Goal: Task Accomplishment & Management: Complete application form

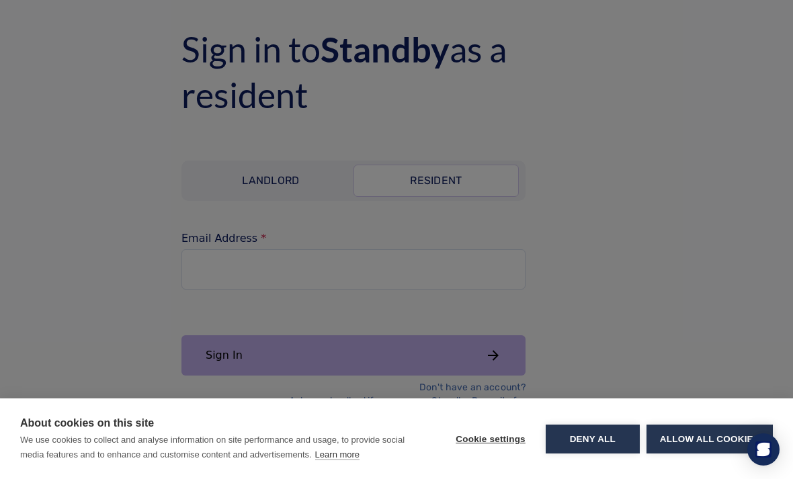
click at [690, 432] on button "Allow all cookies" at bounding box center [709, 439] width 126 height 29
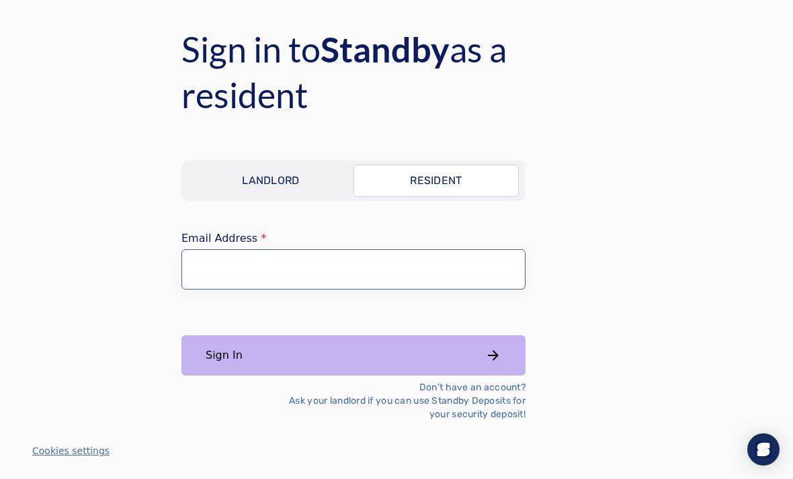
click at [456, 290] on input "Email Address" at bounding box center [353, 269] width 344 height 40
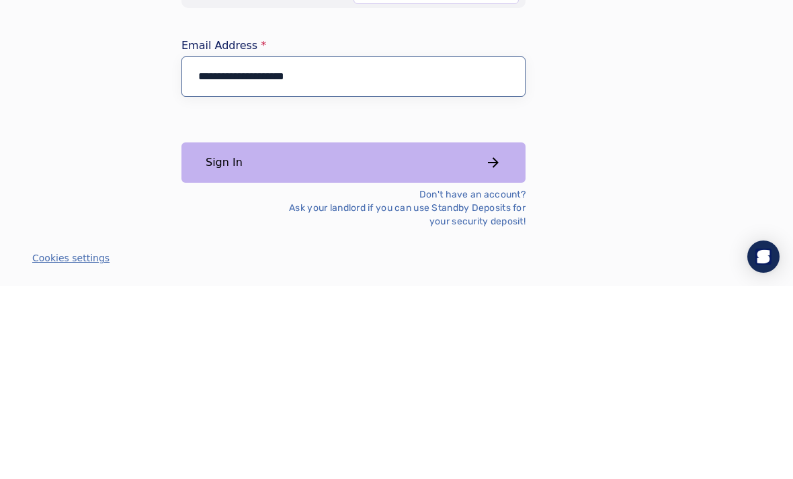
type input "**********"
click at [429, 335] on button "Sign In" at bounding box center [353, 355] width 344 height 40
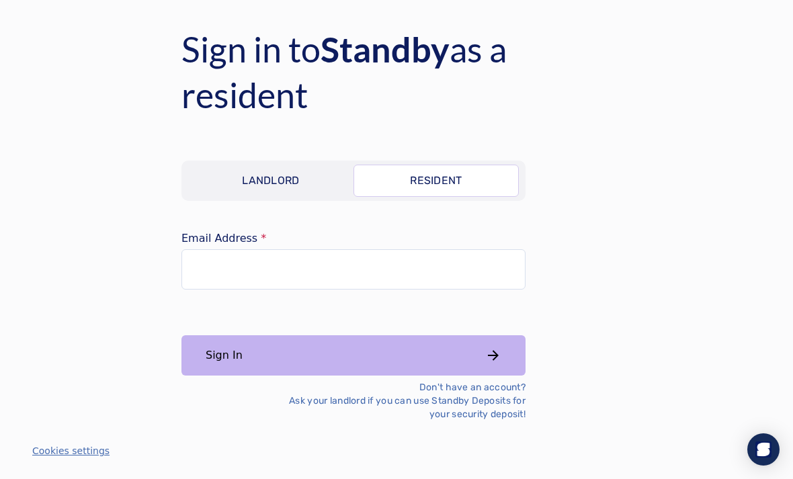
scroll to position [43, 0]
click at [352, 249] on input "Email Address" at bounding box center [353, 269] width 344 height 40
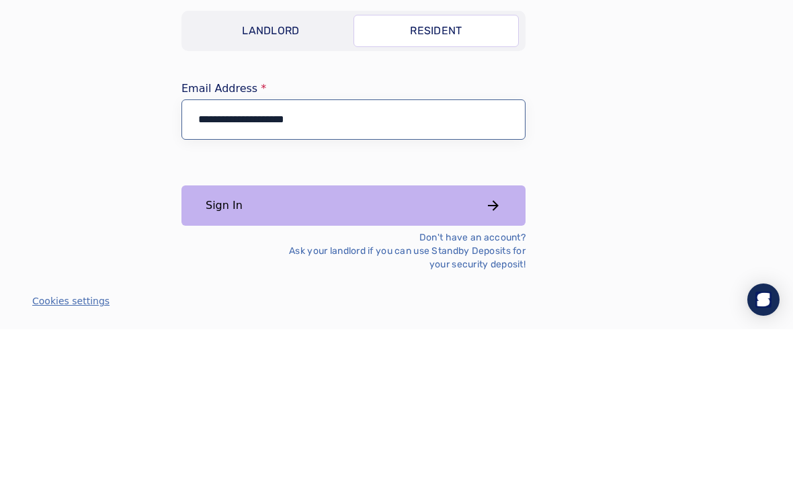
type input "**********"
click at [461, 335] on button "Sign In" at bounding box center [353, 355] width 344 height 40
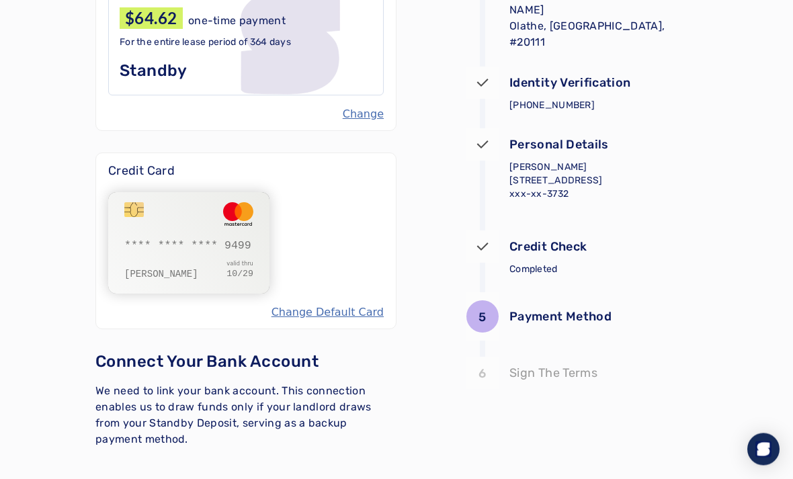
scroll to position [214, 0]
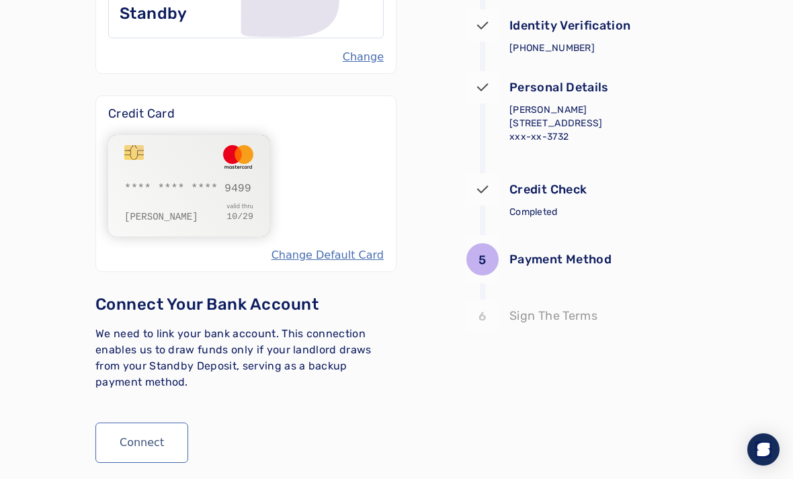
click at [533, 326] on div "6 Sign The Terms" at bounding box center [568, 316] width 204 height 32
click at [494, 259] on div "5" at bounding box center [482, 259] width 32 height 32
click at [516, 254] on p "Payment Method" at bounding box center [560, 259] width 102 height 19
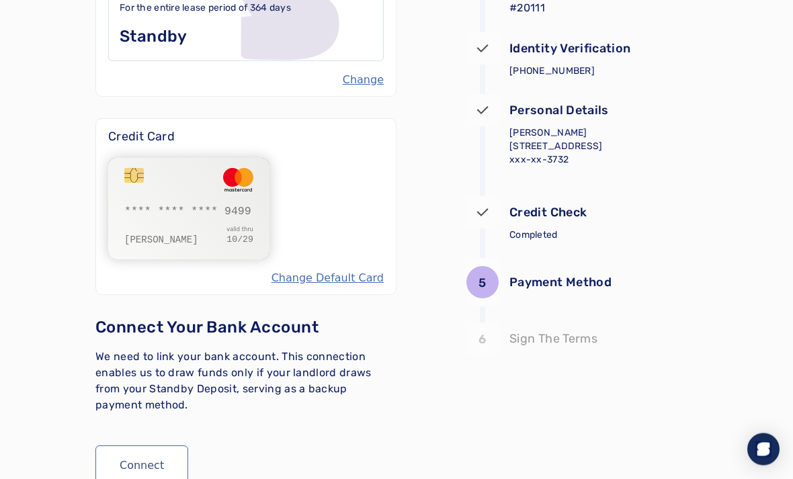
scroll to position [0, 0]
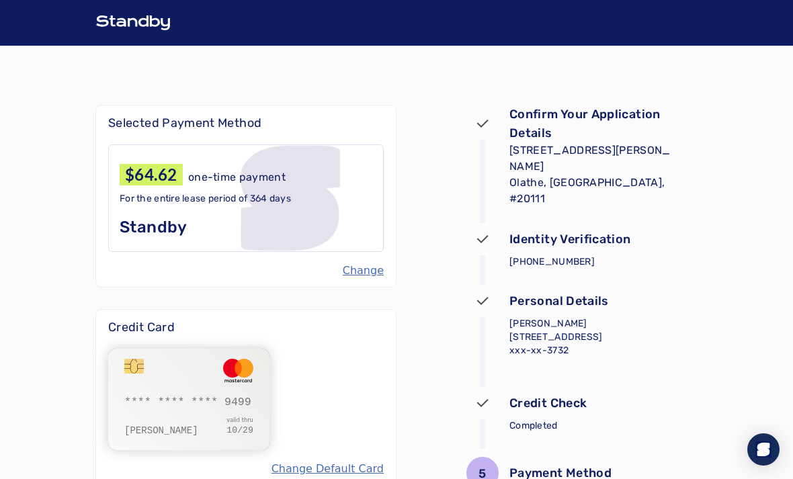
click at [291, 210] on div "For the entire lease period of 364 days Standby" at bounding box center [205, 215] width 171 height 46
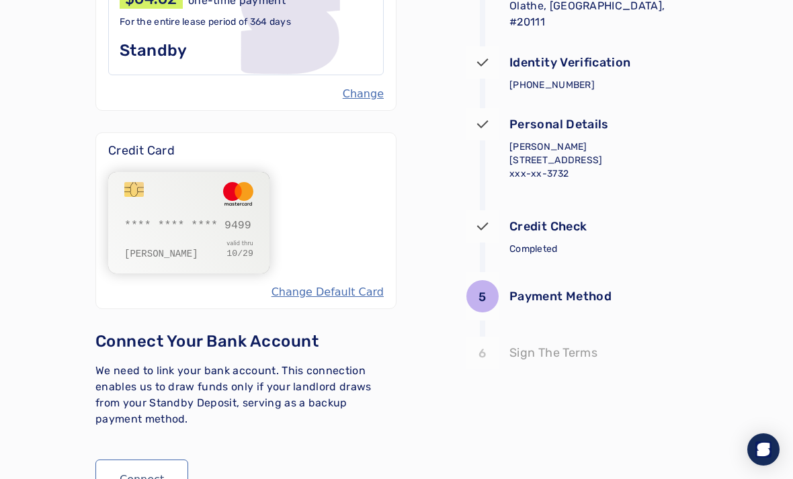
scroll to position [214, 0]
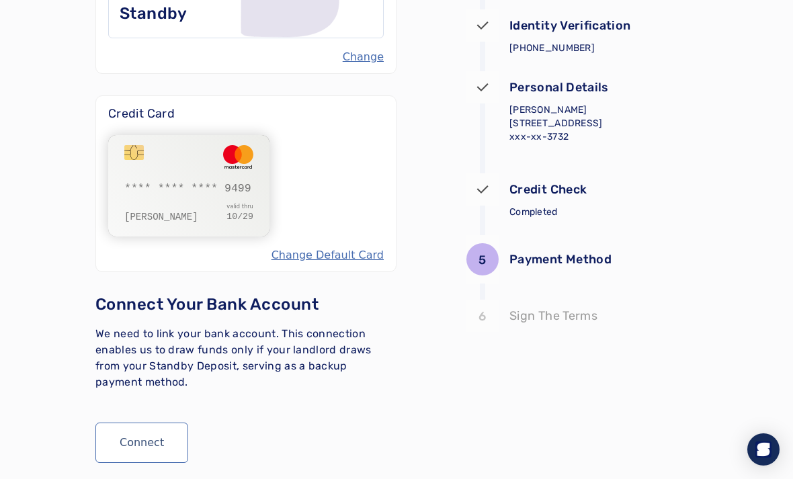
click at [161, 450] on button "Connect" at bounding box center [141, 443] width 93 height 40
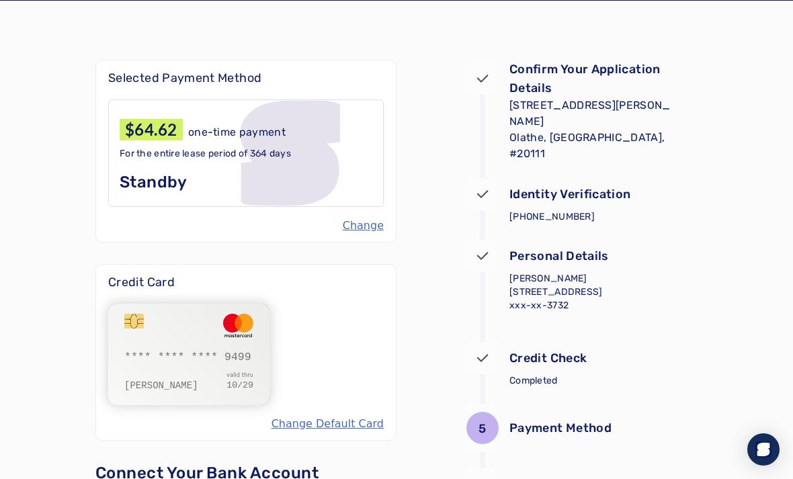
scroll to position [195, 0]
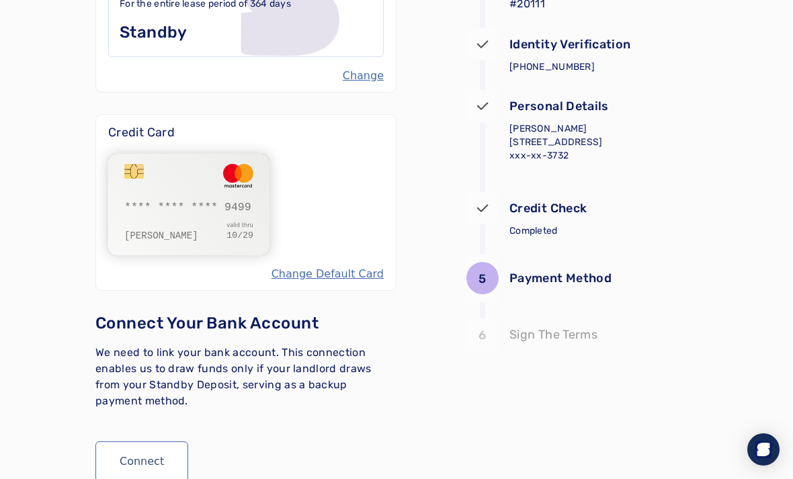
click at [354, 274] on button "Change Default Card" at bounding box center [327, 274] width 112 height 16
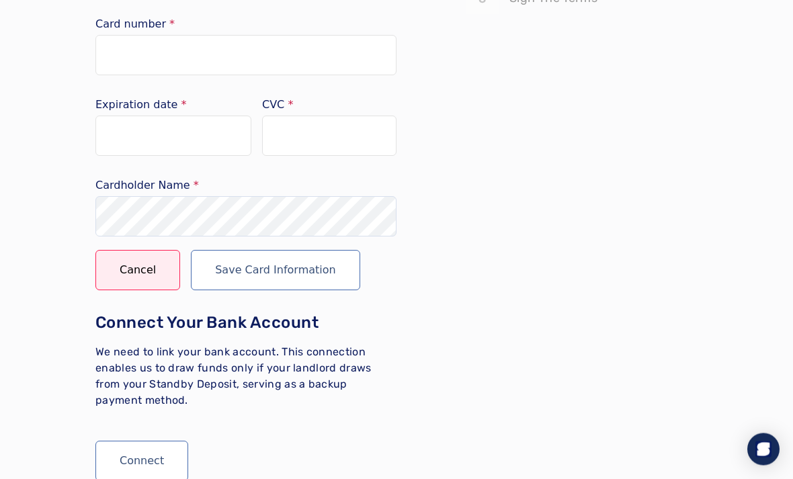
scroll to position [549, 0]
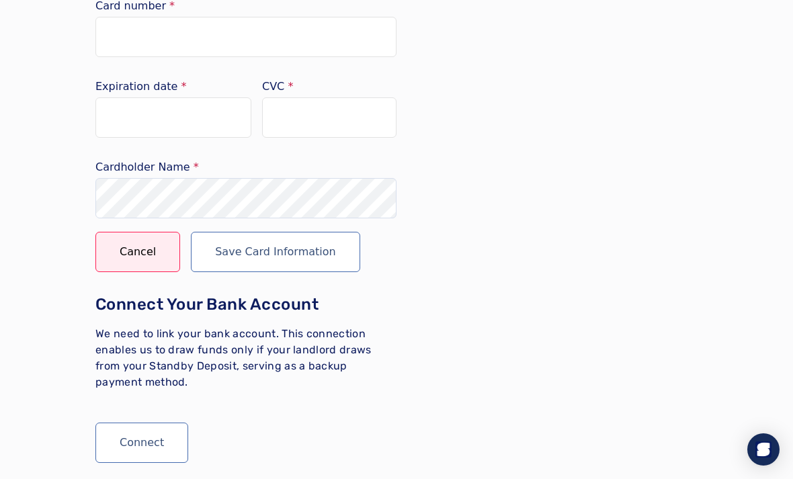
click at [320, 258] on button "Save Card Information" at bounding box center [275, 252] width 169 height 40
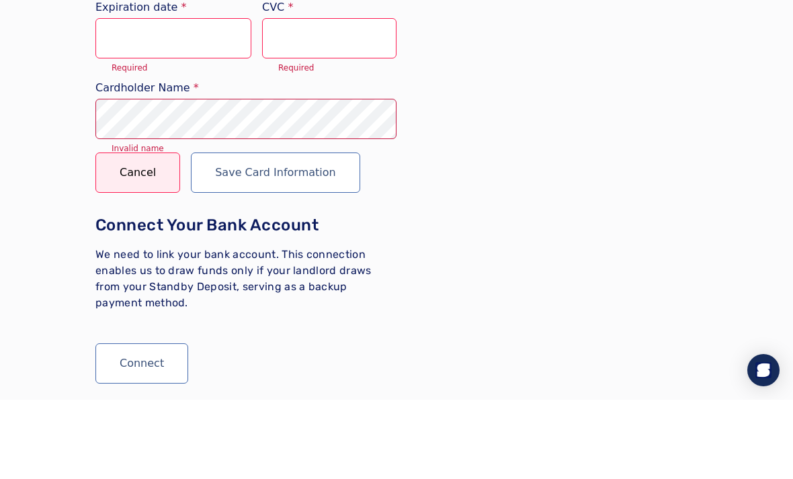
click at [120, 97] on div at bounding box center [173, 117] width 156 height 40
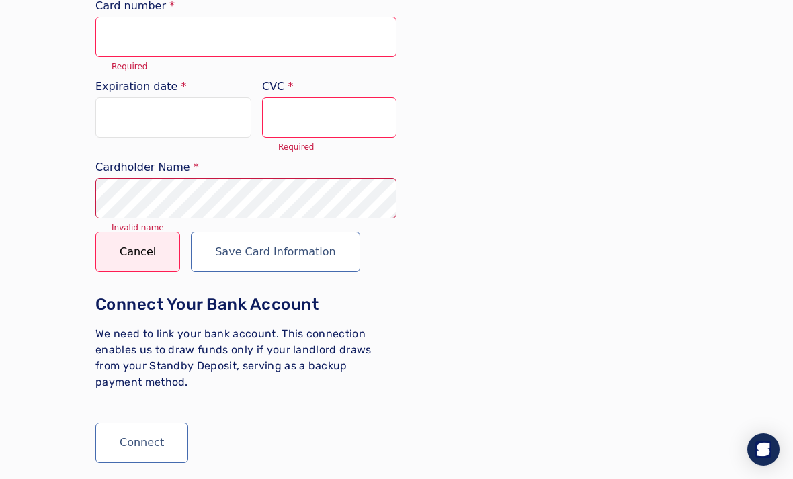
click at [342, 124] on iframe at bounding box center [329, 118] width 106 height 13
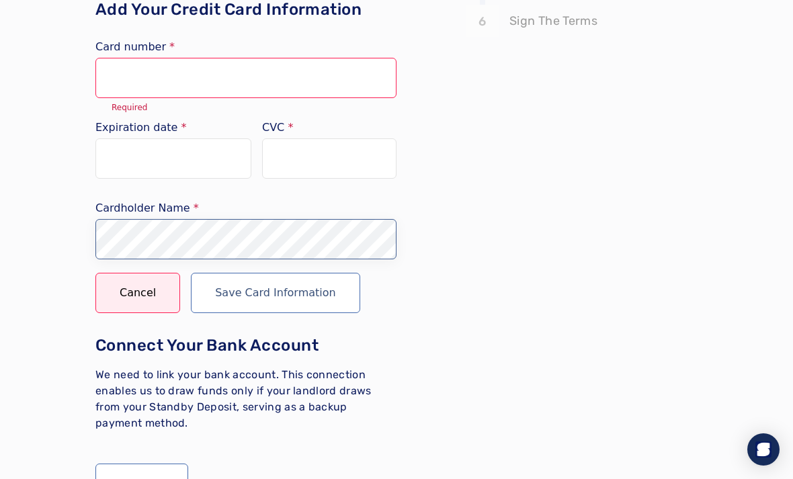
scroll to position [507, 0]
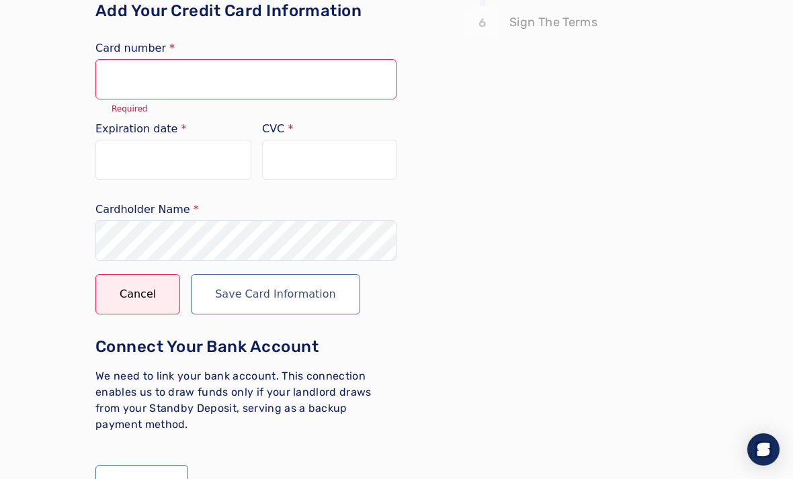
click at [300, 73] on div at bounding box center [245, 79] width 273 height 13
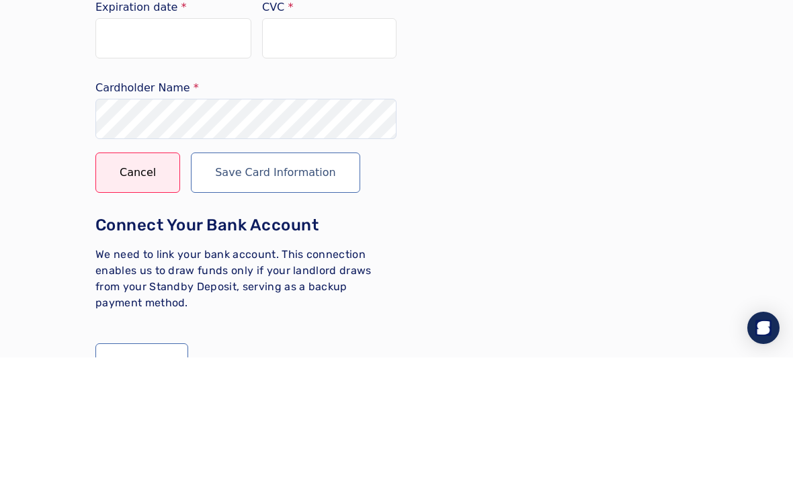
click at [302, 274] on button "Save Card Information" at bounding box center [275, 294] width 169 height 40
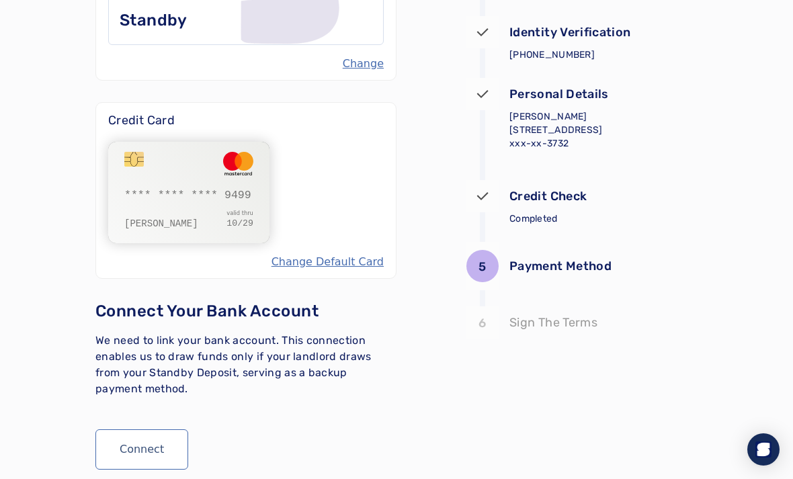
scroll to position [196, 0]
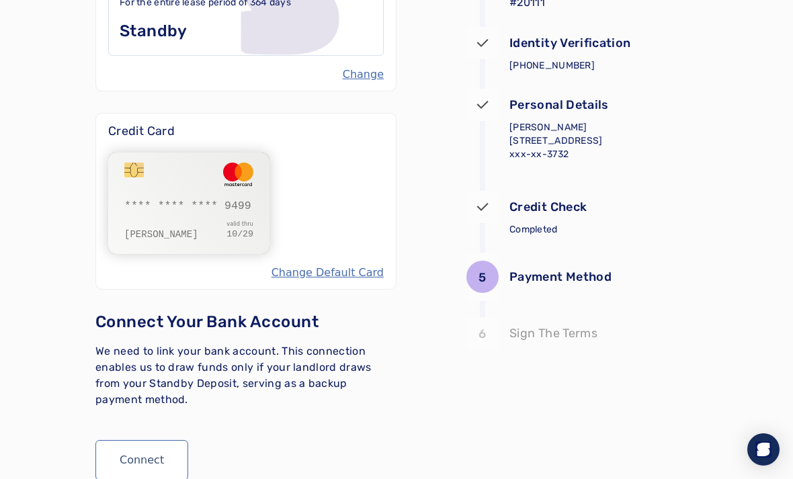
click at [156, 464] on button "Connect" at bounding box center [141, 460] width 93 height 40
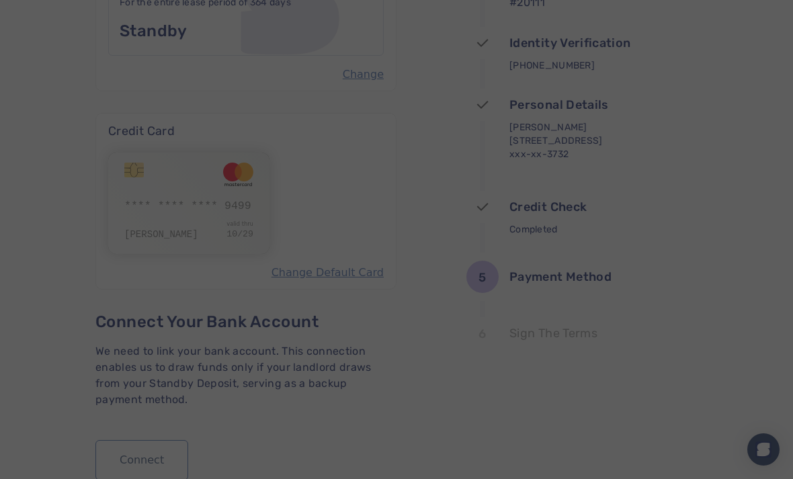
scroll to position [218, 0]
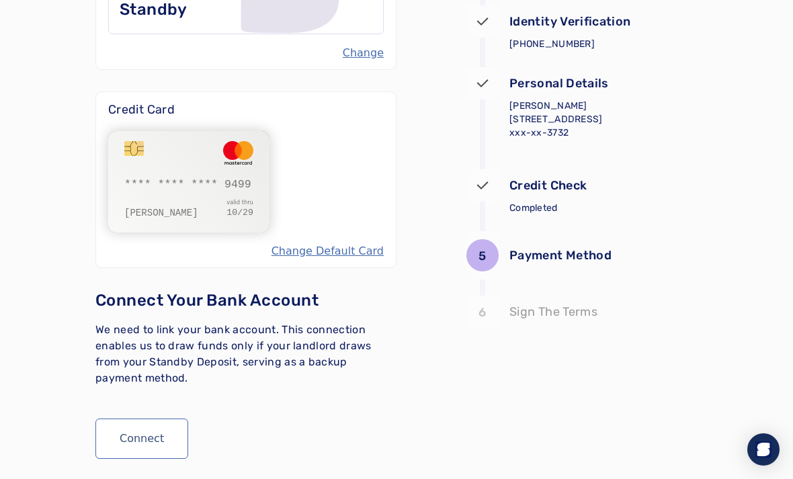
click at [159, 440] on button "Connect" at bounding box center [141, 438] width 93 height 40
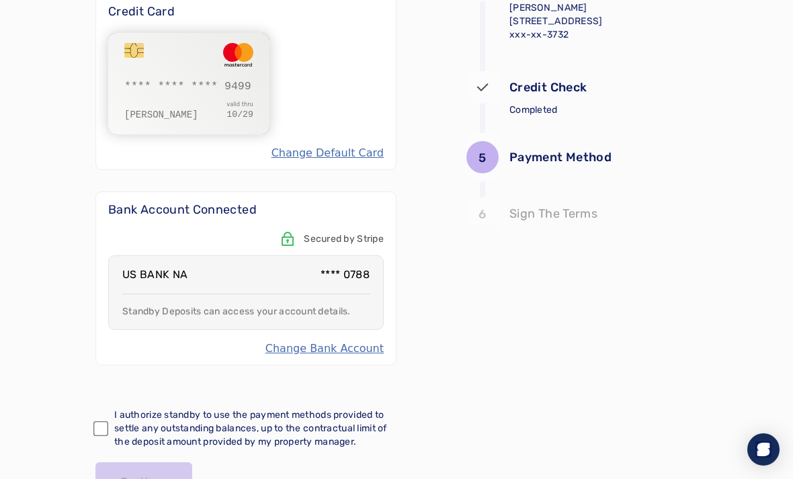
scroll to position [355, 0]
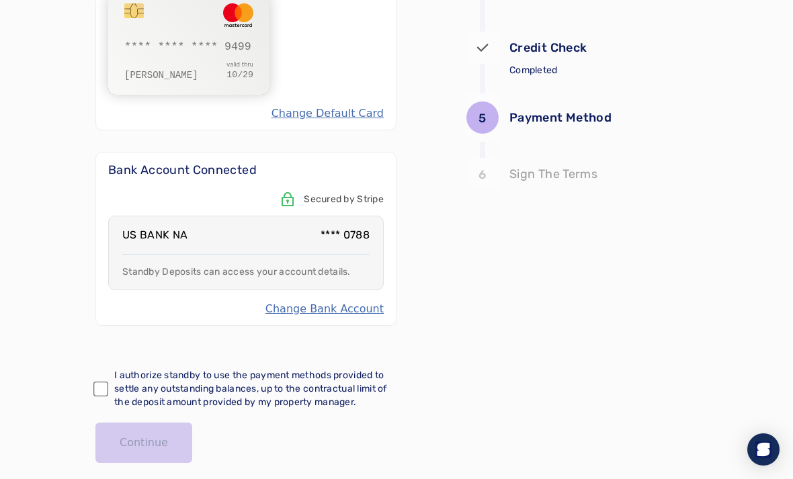
click at [150, 382] on p "I authorize standby to use the payment methods provided to settle any outstandi…" at bounding box center [255, 389] width 282 height 40
click at [121, 400] on span "I authorize standby to use the payment methods provided to settle any outstandi…" at bounding box center [250, 388] width 273 height 38
click at [139, 451] on button "Continue" at bounding box center [143, 443] width 97 height 40
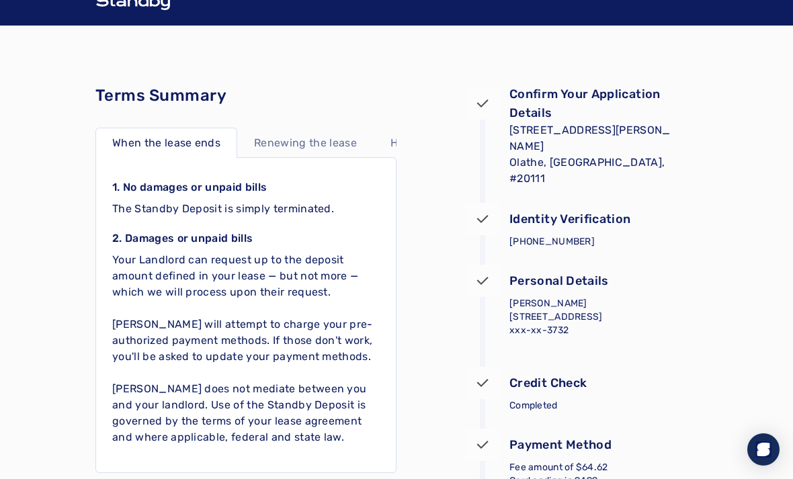
scroll to position [19, 0]
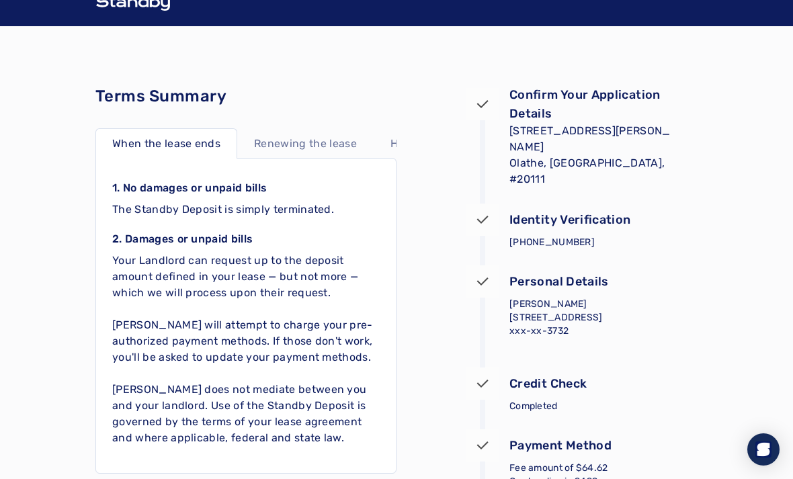
click at [285, 132] on div "Renewing the lease" at bounding box center [305, 143] width 136 height 30
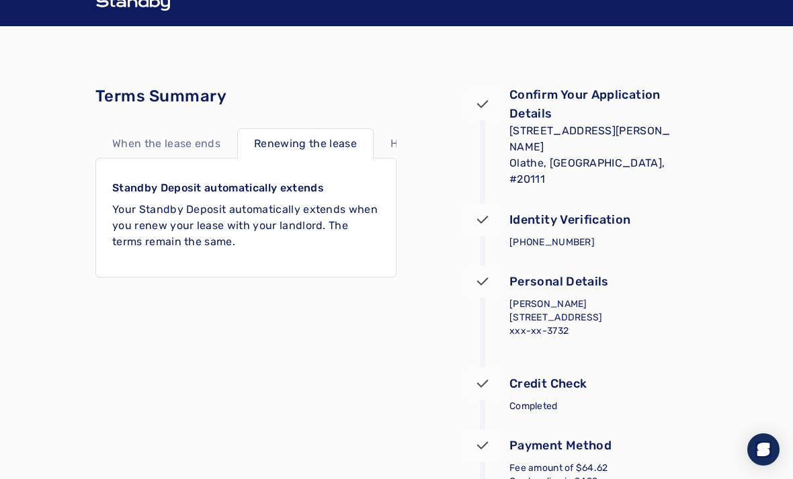
click at [181, 145] on p "When the lease ends" at bounding box center [166, 144] width 108 height 16
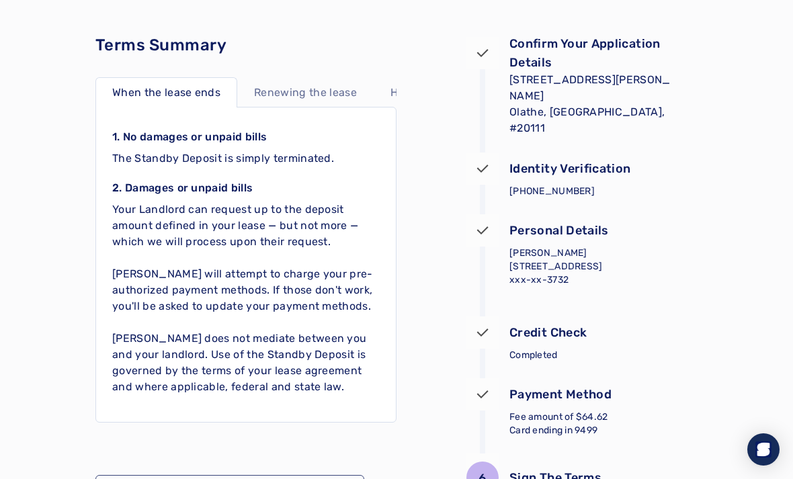
scroll to position [0, 0]
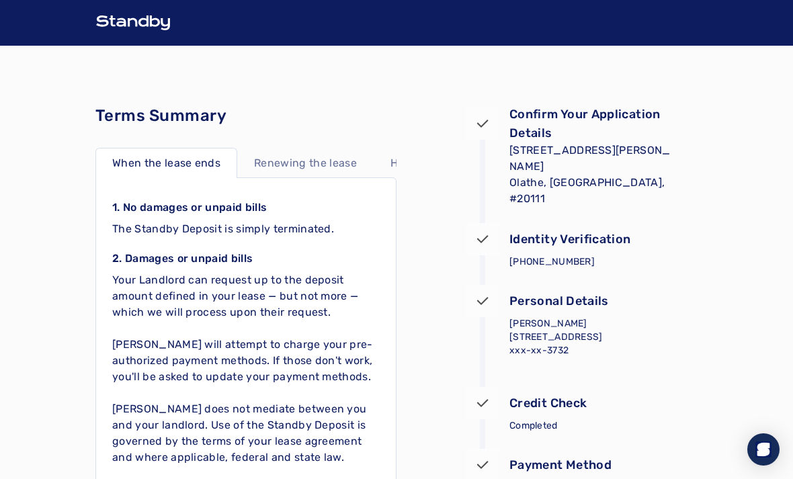
click at [327, 173] on div "Renewing the lease" at bounding box center [305, 163] width 136 height 30
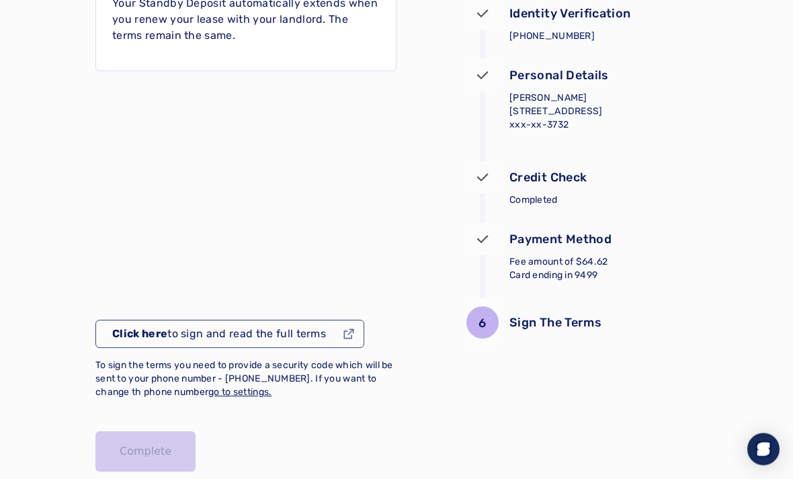
scroll to position [227, 0]
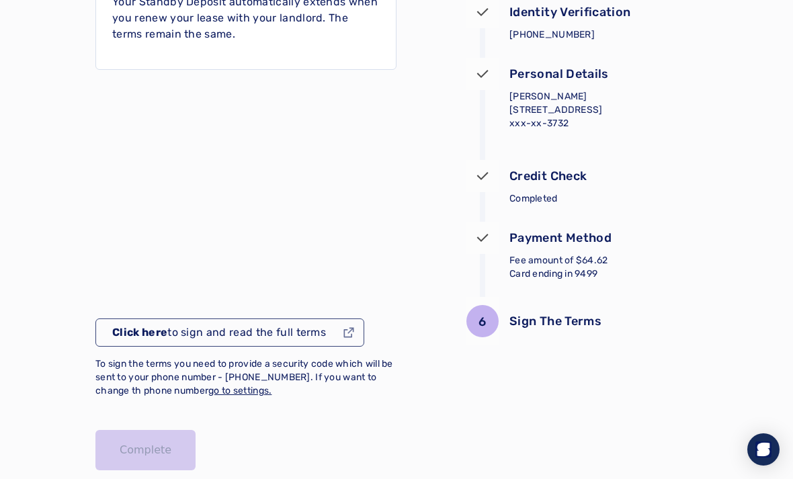
click at [152, 456] on div "Complete" at bounding box center [245, 450] width 301 height 40
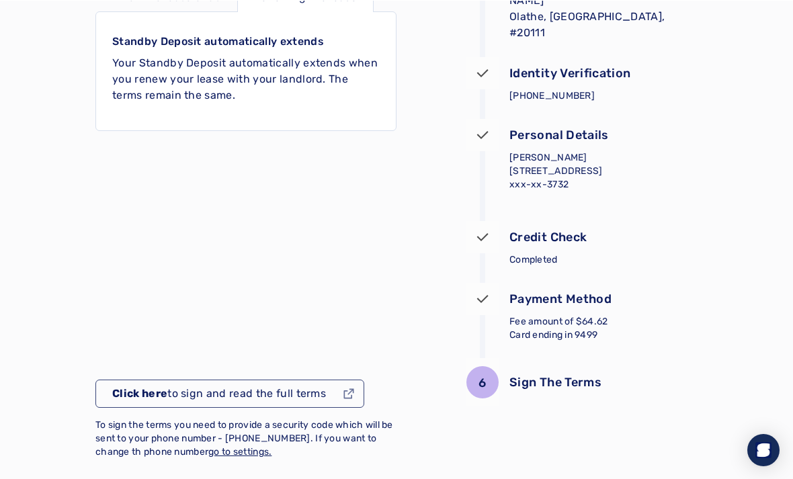
click at [322, 395] on p "Click here to sign and read the full terms" at bounding box center [219, 393] width 214 height 16
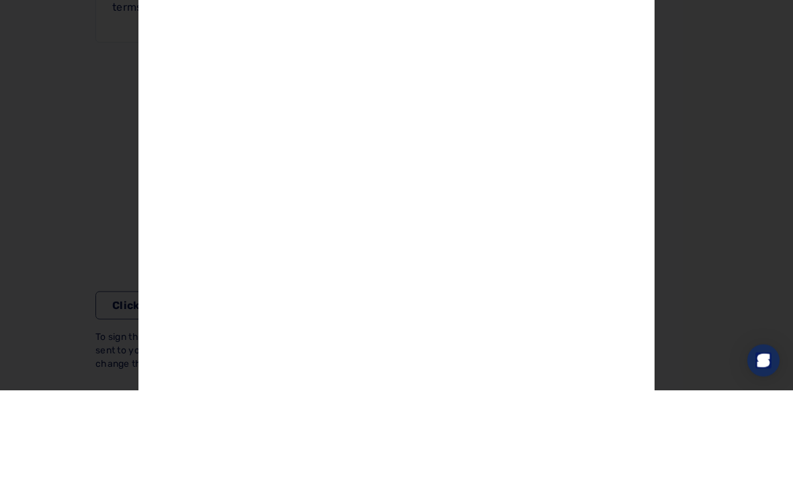
scroll to position [234, 0]
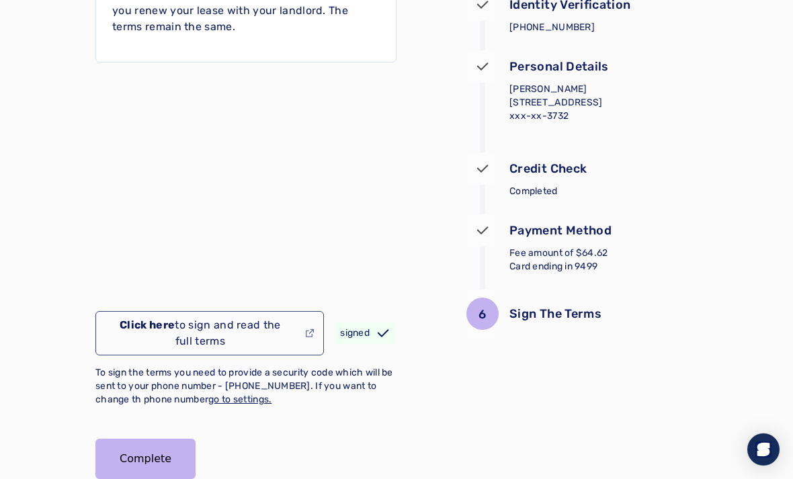
click at [165, 458] on button "Complete" at bounding box center [145, 459] width 100 height 40
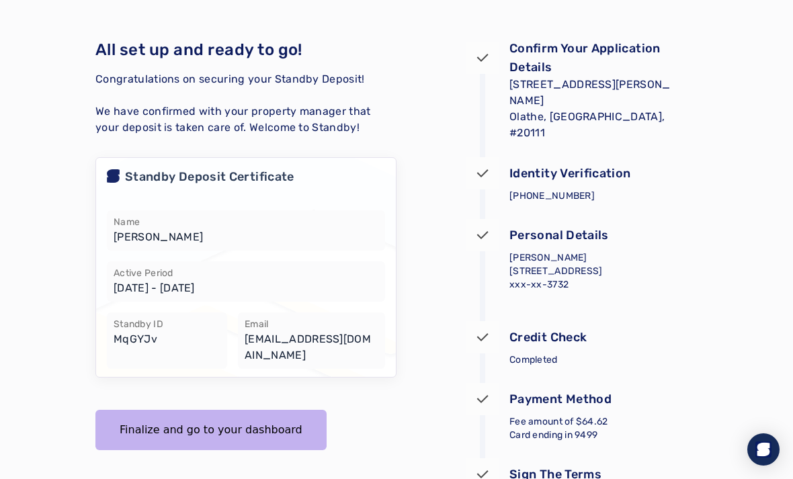
scroll to position [60, 0]
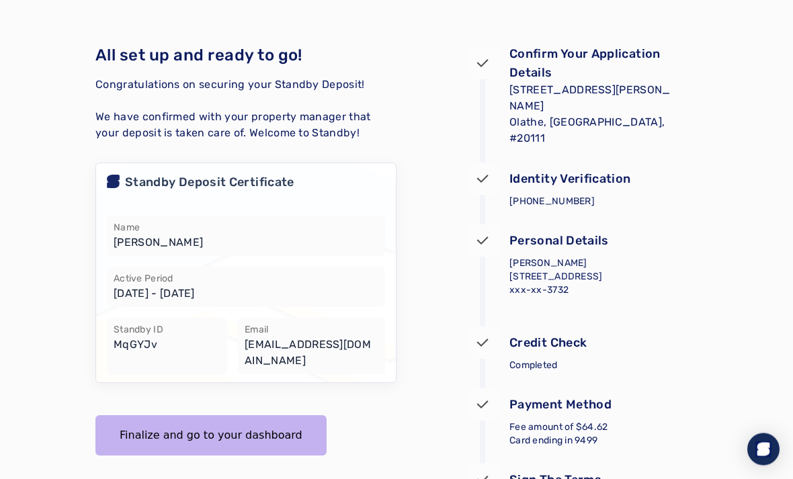
click at [281, 424] on button "Finalize and go to your dashboard" at bounding box center [210, 436] width 231 height 40
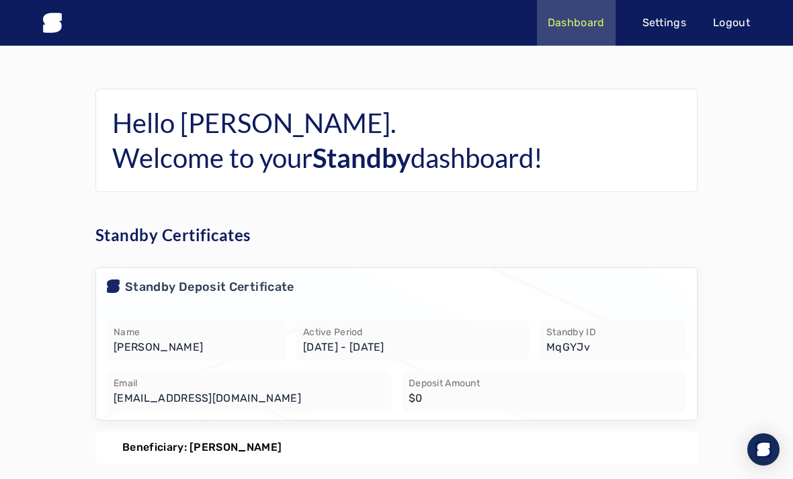
click at [666, 30] on p "Settings" at bounding box center [664, 23] width 44 height 16
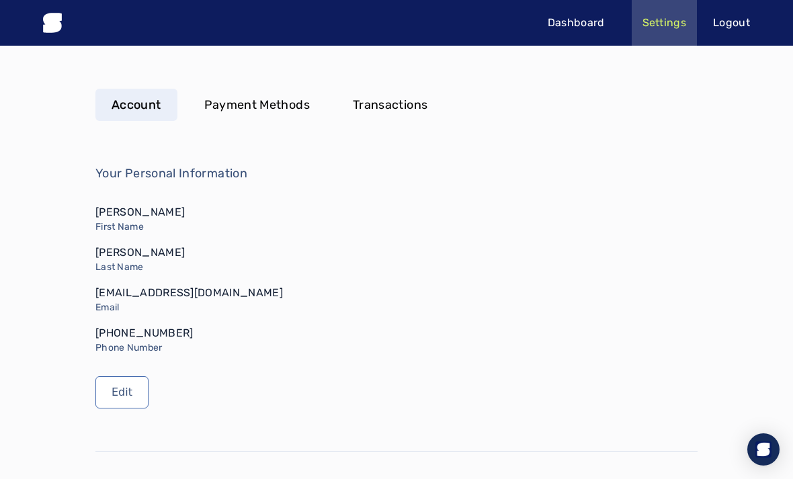
click at [273, 103] on p "Payment Methods" at bounding box center [256, 104] width 105 height 19
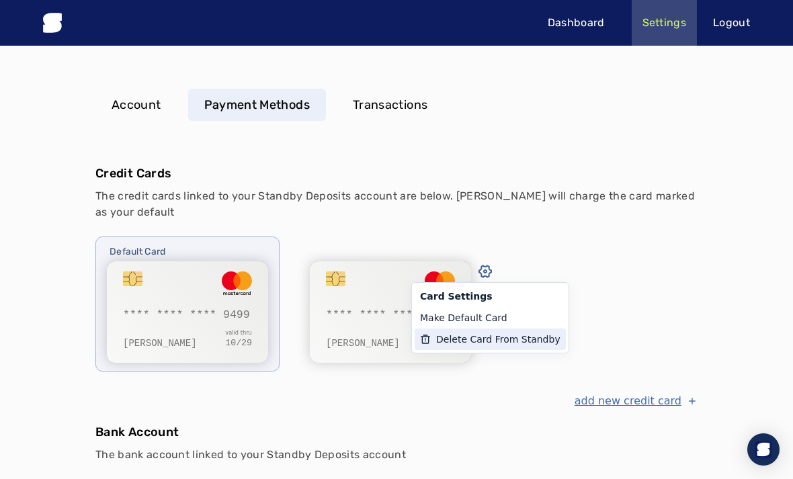
click at [519, 337] on button "Delete Card From Standby" at bounding box center [489, 338] width 151 height 21
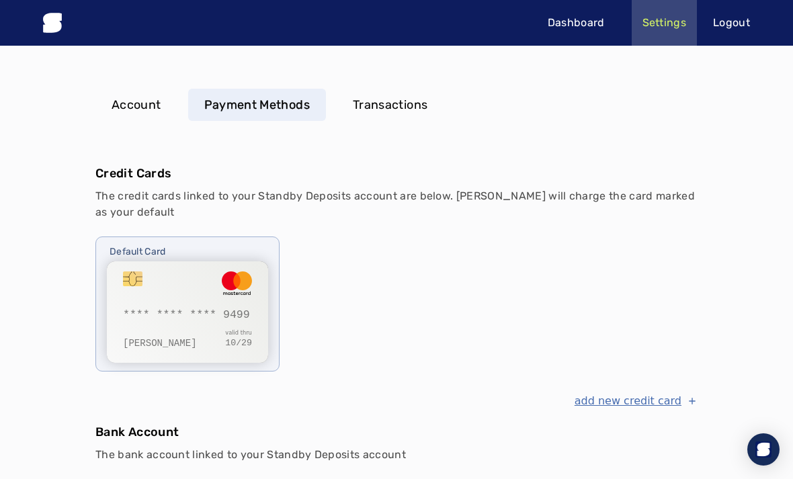
click at [377, 101] on p "Transactions" at bounding box center [390, 104] width 75 height 19
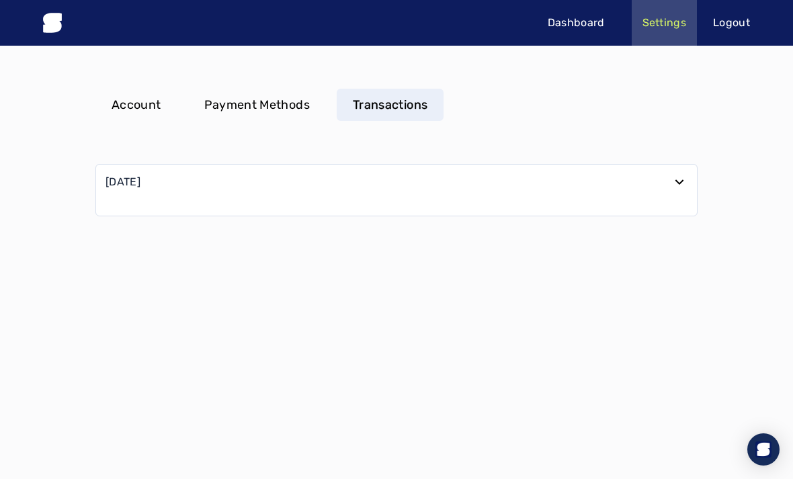
click at [525, 195] on div "08/15/2025" at bounding box center [396, 190] width 582 height 32
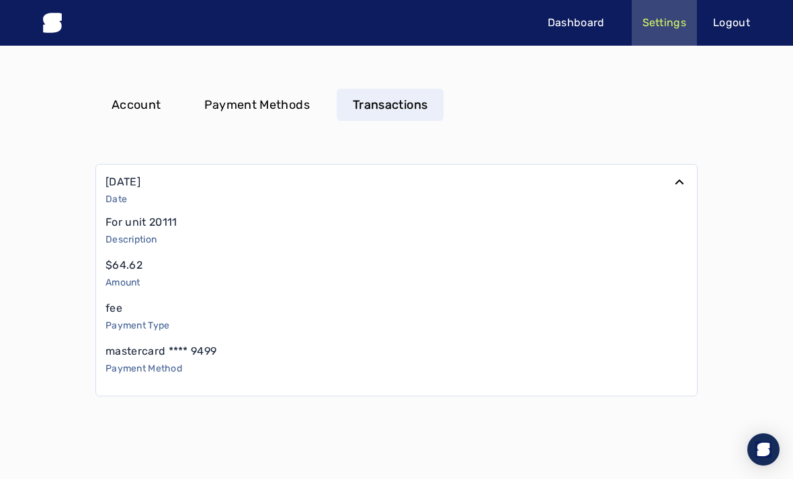
click at [282, 105] on p "Payment Methods" at bounding box center [256, 104] width 105 height 19
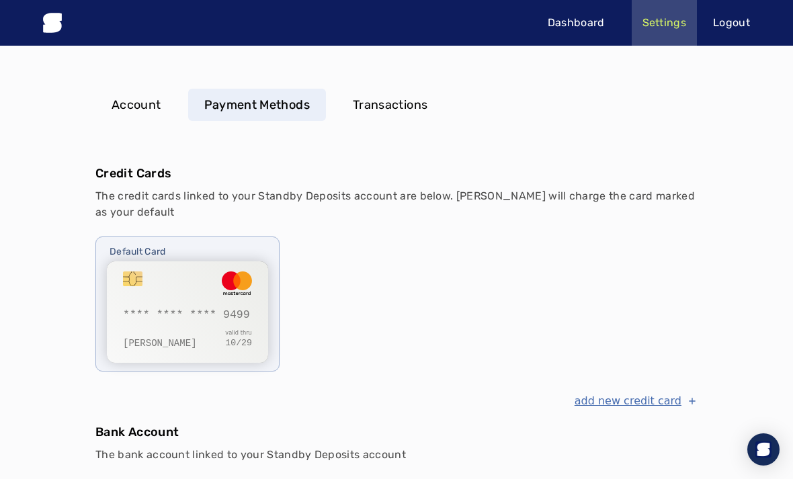
click at [147, 109] on p "Account" at bounding box center [137, 104] width 50 height 19
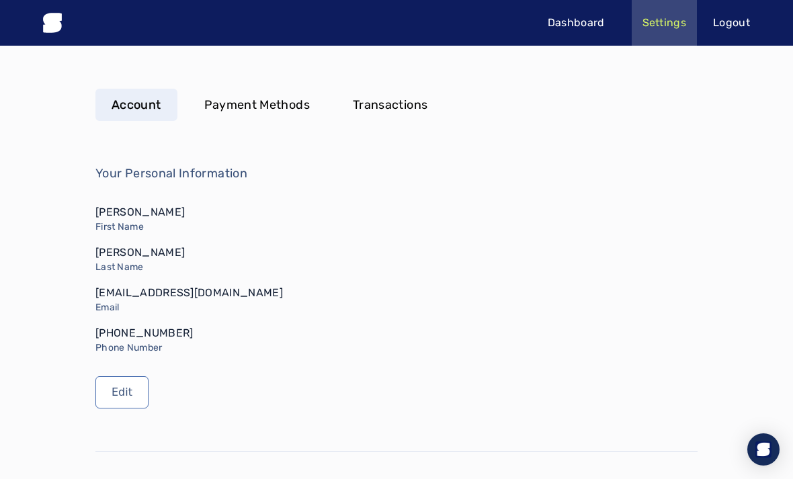
click at [240, 108] on p "Payment Methods" at bounding box center [256, 104] width 105 height 19
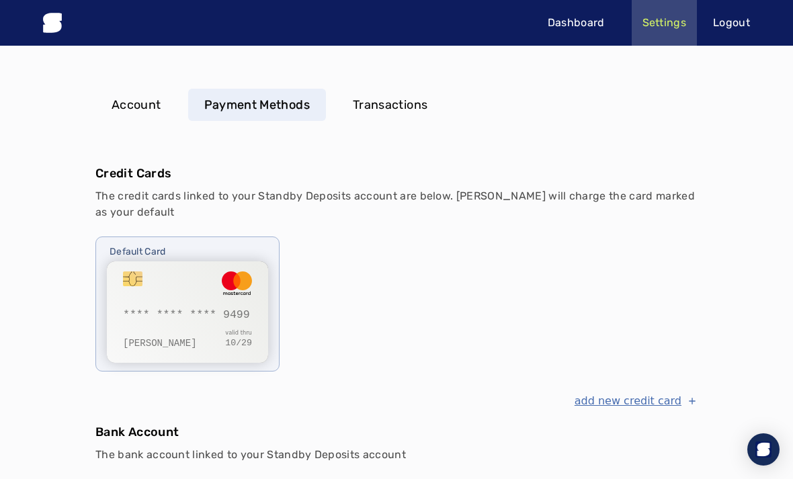
click at [369, 96] on p "Transactions" at bounding box center [390, 104] width 75 height 19
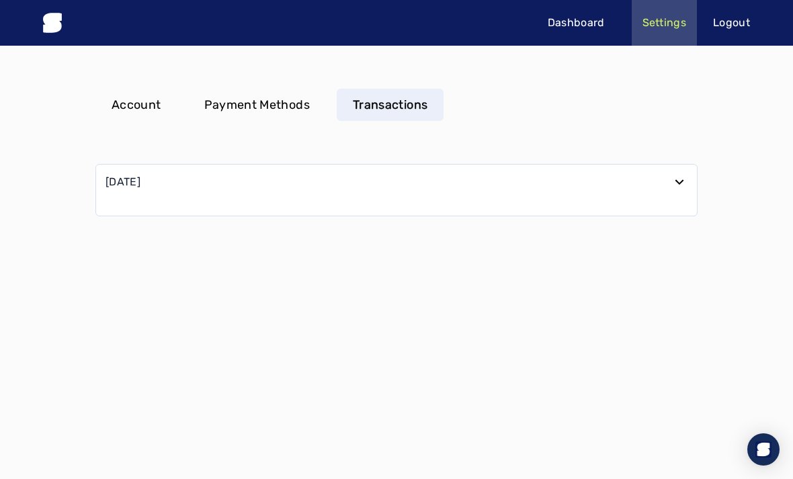
click at [463, 188] on div "08/15/2025" at bounding box center [396, 190] width 582 height 32
